Goal: Check status: Check status

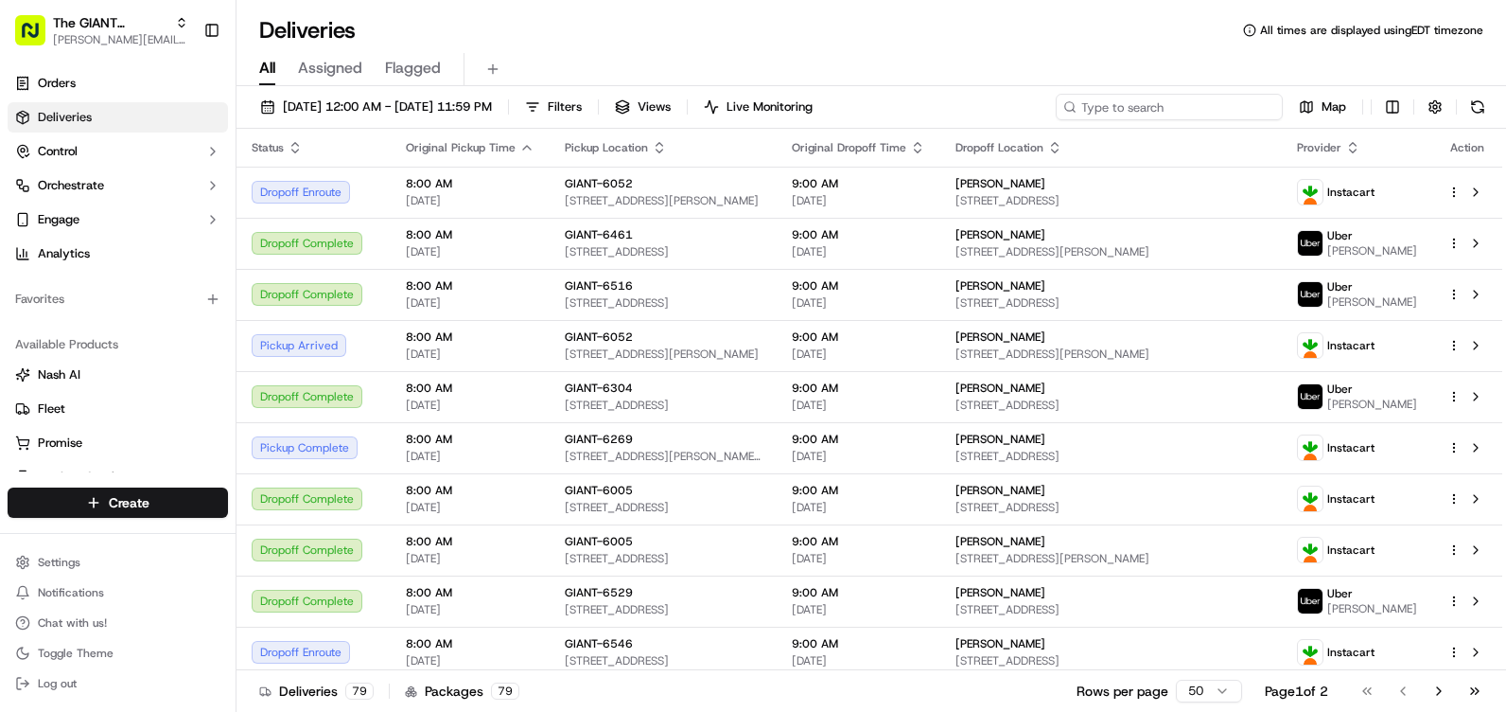
click at [1261, 109] on input at bounding box center [1169, 107] width 227 height 26
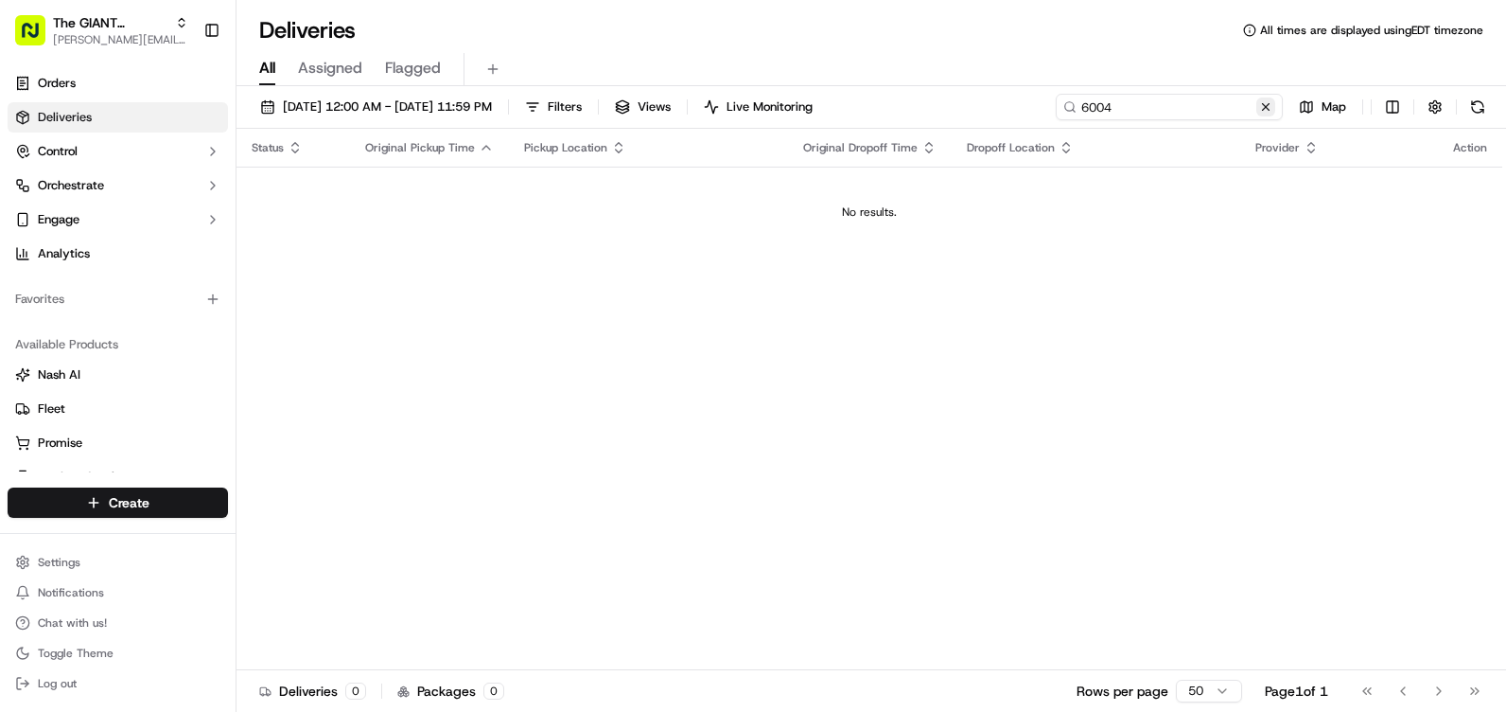
type input "6004"
